Goal: Information Seeking & Learning: Learn about a topic

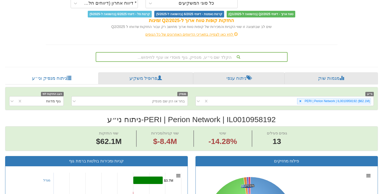
scroll to position [62, 0]
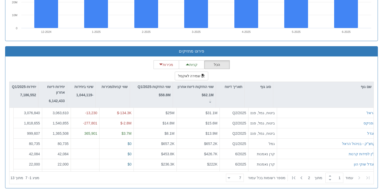
scroll to position [437, 0]
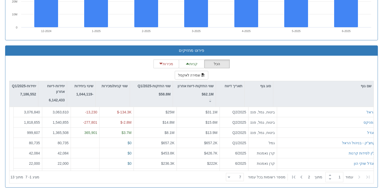
click at [359, 177] on icon at bounding box center [359, 177] width 6 height 6
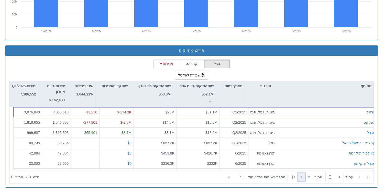
click at [304, 177] on icon at bounding box center [302, 177] width 6 height 6
type input "2"
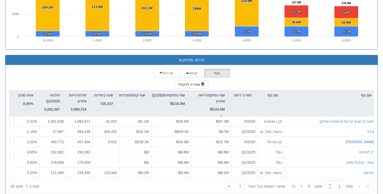
scroll to position [434, 0]
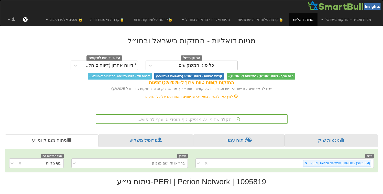
scroll to position [6, 0]
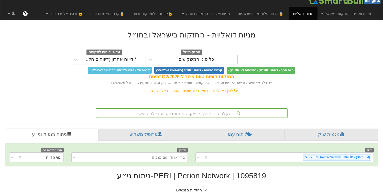
click at [219, 35] on h2 "מניות דואליות - החזקות בישראל ובחו״ל" at bounding box center [192, 34] width 292 height 8
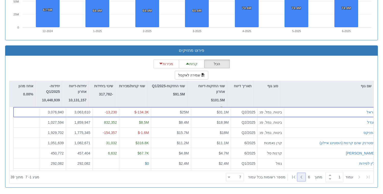
click at [303, 177] on icon at bounding box center [302, 177] width 6 height 6
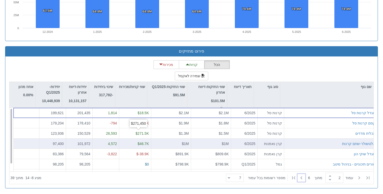
scroll to position [443, 0]
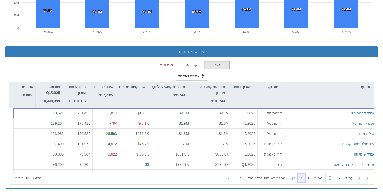
click at [303, 176] on icon at bounding box center [302, 178] width 6 height 6
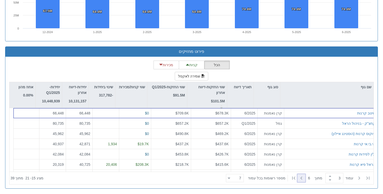
click at [303, 176] on icon at bounding box center [302, 178] width 6 height 6
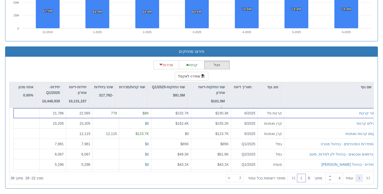
click at [359, 178] on icon at bounding box center [359, 178] width 6 height 6
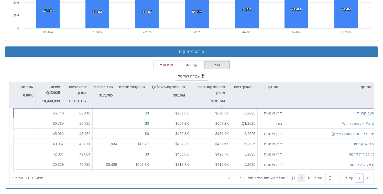
click at [303, 178] on icon at bounding box center [302, 178] width 6 height 6
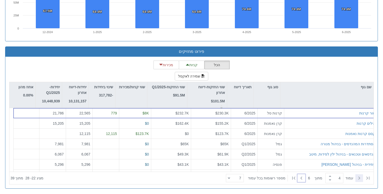
click at [361, 177] on icon at bounding box center [359, 178] width 6 height 6
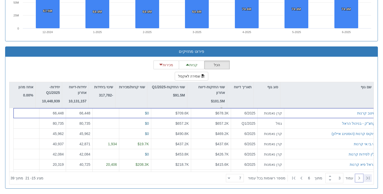
click at [367, 177] on icon at bounding box center [368, 178] width 6 height 6
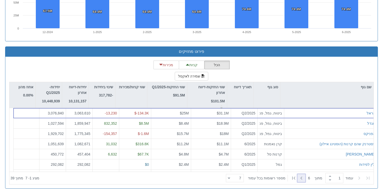
click at [303, 177] on icon at bounding box center [302, 178] width 6 height 6
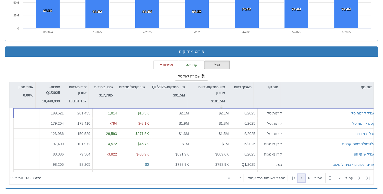
click at [303, 177] on icon at bounding box center [302, 178] width 6 height 6
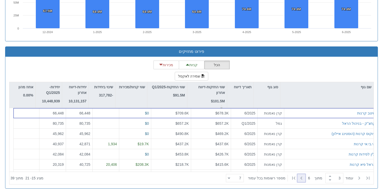
click at [303, 177] on icon at bounding box center [302, 178] width 6 height 6
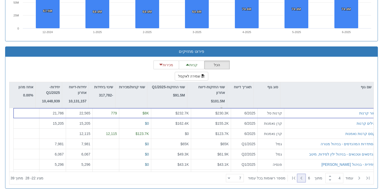
click at [303, 177] on icon at bounding box center [302, 178] width 6 height 6
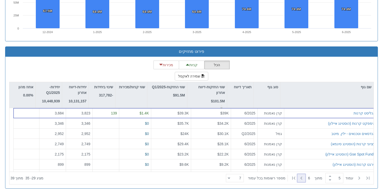
click at [303, 177] on icon at bounding box center [302, 178] width 6 height 6
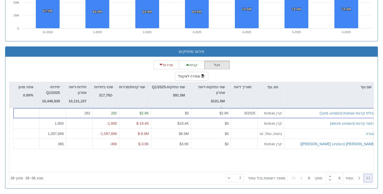
click at [370, 180] on icon at bounding box center [368, 178] width 6 height 6
type input "1"
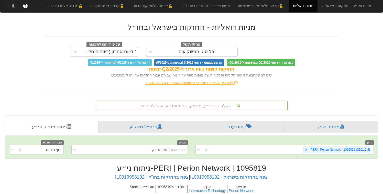
scroll to position [0, 0]
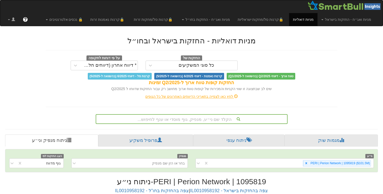
click at [189, 97] on div "לחץ כאן לצפייה בתאריכי הדיווחים האחרונים של כל הגופים" at bounding box center [192, 96] width 300 height 5
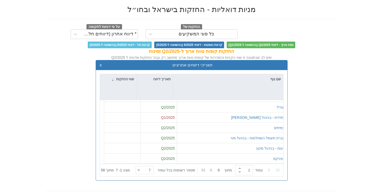
scroll to position [30, 0]
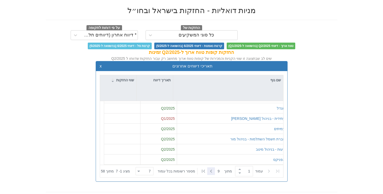
click at [214, 171] on icon at bounding box center [211, 171] width 6 height 6
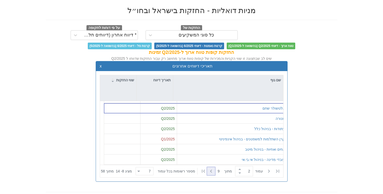
click at [214, 171] on icon at bounding box center [211, 171] width 6 height 6
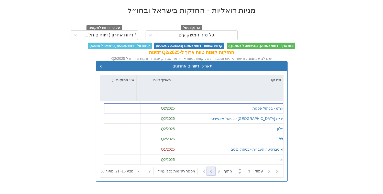
click at [214, 171] on icon at bounding box center [211, 171] width 6 height 6
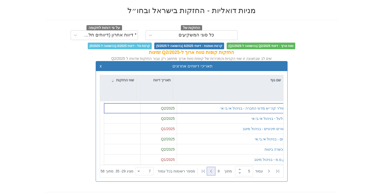
click at [213, 171] on icon at bounding box center [211, 171] width 6 height 6
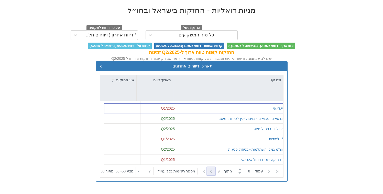
click at [213, 171] on icon at bounding box center [211, 171] width 6 height 6
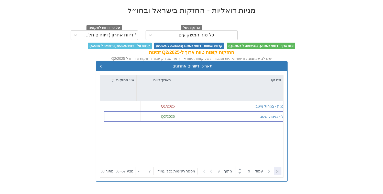
click at [277, 171] on icon at bounding box center [277, 170] width 3 height 3
type input "1"
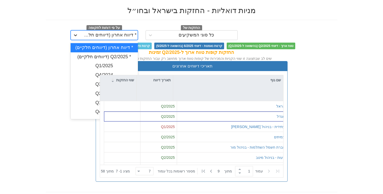
click at [76, 35] on icon at bounding box center [75, 35] width 5 height 5
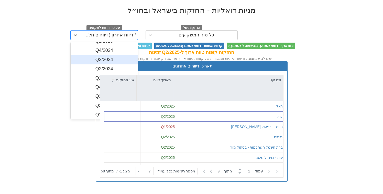
scroll to position [26, 0]
click at [101, 58] on div "Q3/2024" at bounding box center [104, 58] width 67 height 9
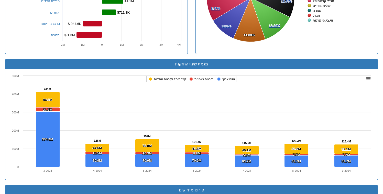
scroll to position [312, 0]
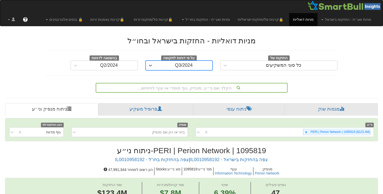
scroll to position [6, 0]
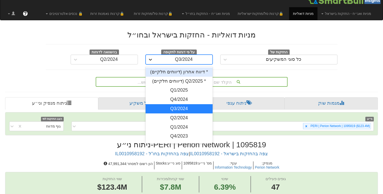
click at [151, 59] on icon at bounding box center [150, 59] width 5 height 5
click at [179, 73] on div "* דיווח אחרון (דיווחים חלקיים)" at bounding box center [179, 71] width 67 height 9
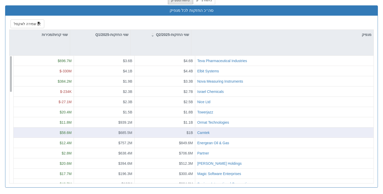
scroll to position [94, 0]
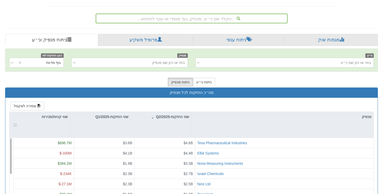
click at [15, 126] on div at bounding box center [15, 125] width 6 height 26
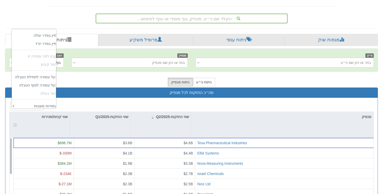
scroll to position [84, 45]
click at [60, 116] on div "שווי קניות/מכירות" at bounding box center [39, 117] width 60 height 10
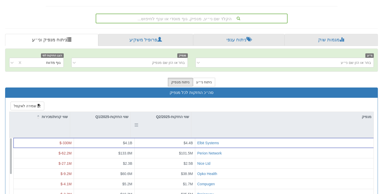
click at [176, 117] on div "שווי החזקות-Q2/2025" at bounding box center [161, 117] width 60 height 10
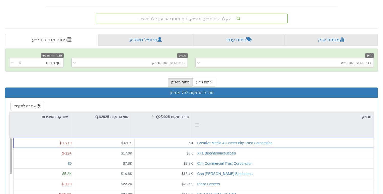
click at [198, 124] on div at bounding box center [197, 125] width 6 height 26
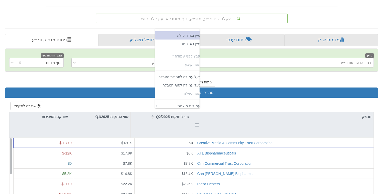
click at [184, 36] on td "‏מיין בסדר עולה" at bounding box center [179, 35] width 48 height 8
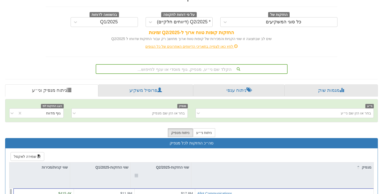
scroll to position [17, 0]
